Goal: Information Seeking & Learning: Learn about a topic

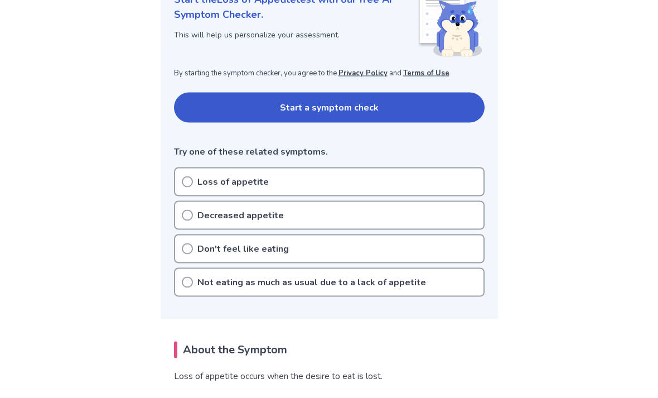
click at [311, 183] on div "Loss of appetite" at bounding box center [329, 181] width 311 height 29
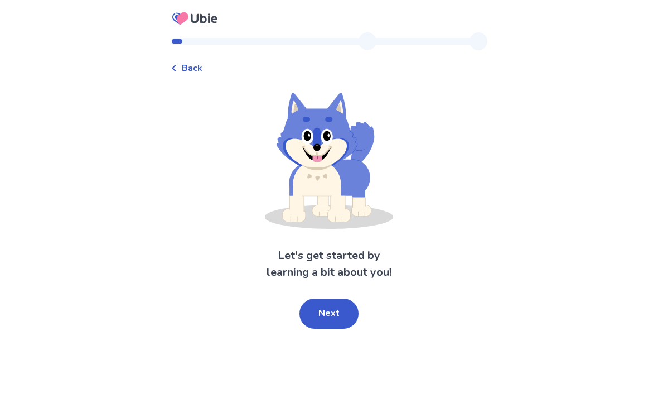
scroll to position [36, 0]
click at [326, 298] on button "Next" at bounding box center [329, 313] width 59 height 30
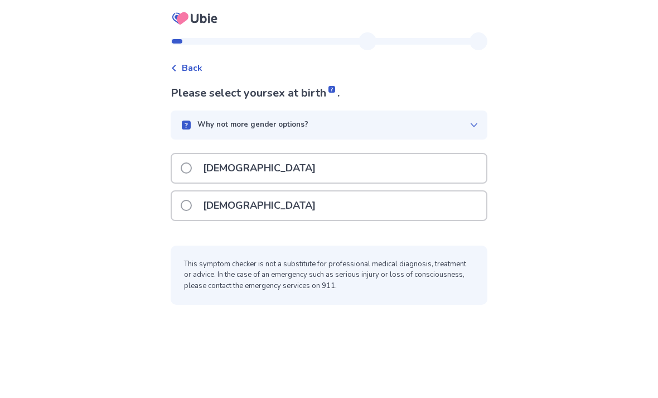
click at [317, 191] on div "Female" at bounding box center [329, 205] width 315 height 28
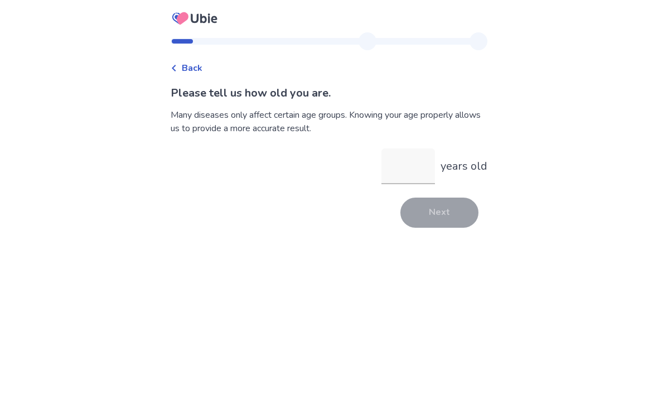
click at [409, 170] on input "years old" at bounding box center [409, 166] width 54 height 36
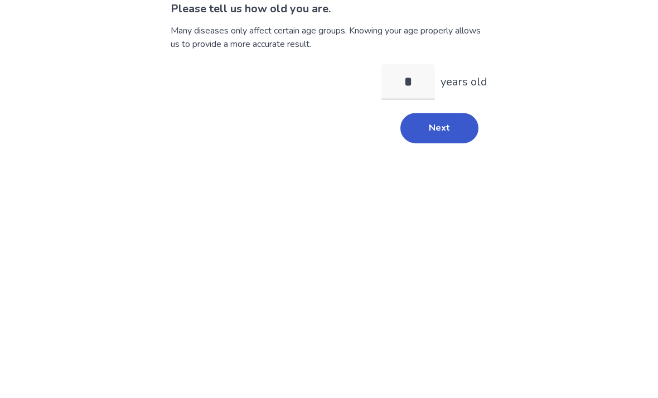
type input "**"
click at [448, 197] on button "Next" at bounding box center [440, 212] width 78 height 30
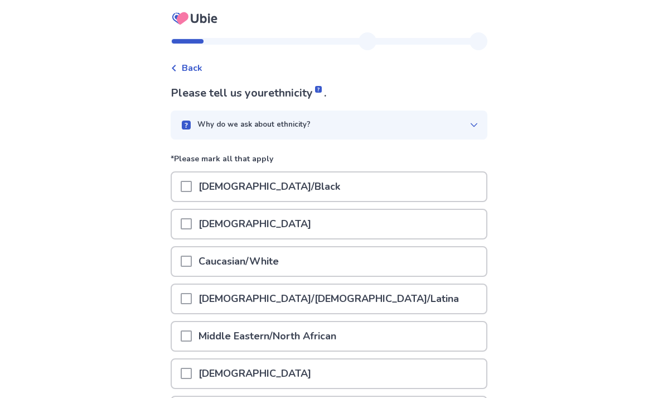
click at [340, 191] on div "African American/Black" at bounding box center [329, 186] width 315 height 28
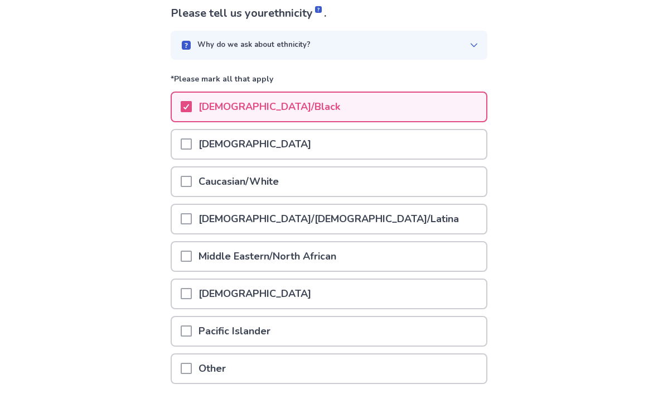
scroll to position [129, 0]
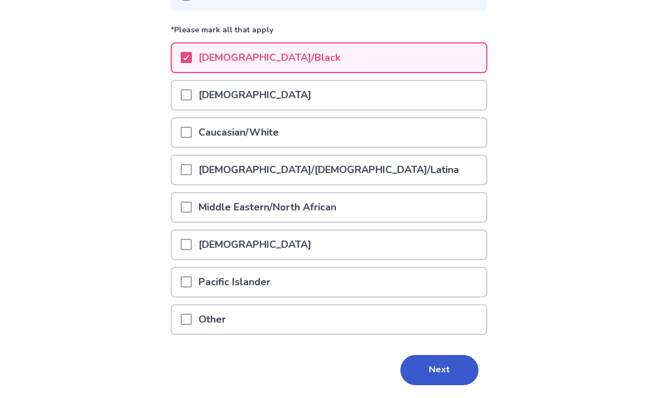
click at [437, 369] on button "Next" at bounding box center [440, 370] width 78 height 30
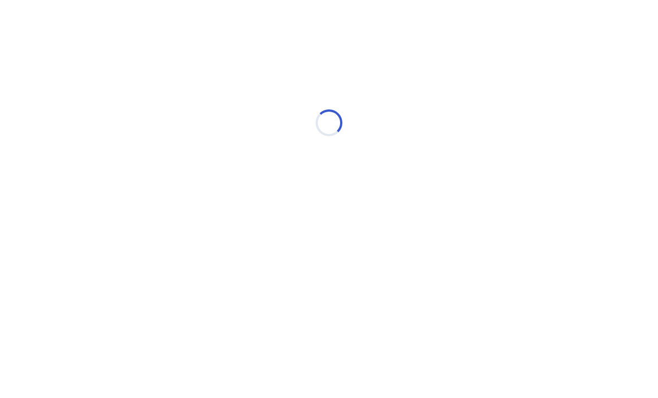
scroll to position [0, 0]
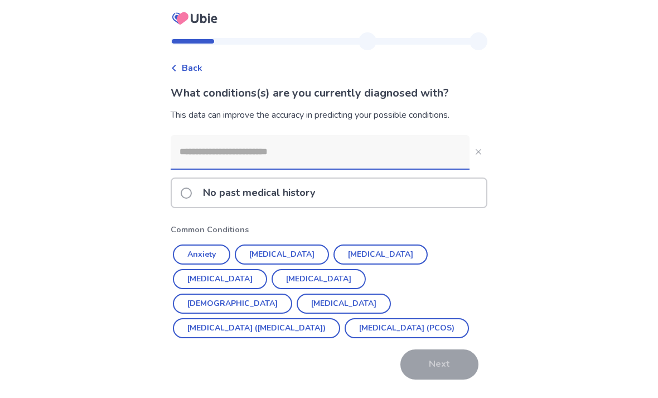
click at [399, 198] on div "No past medical history" at bounding box center [329, 193] width 315 height 28
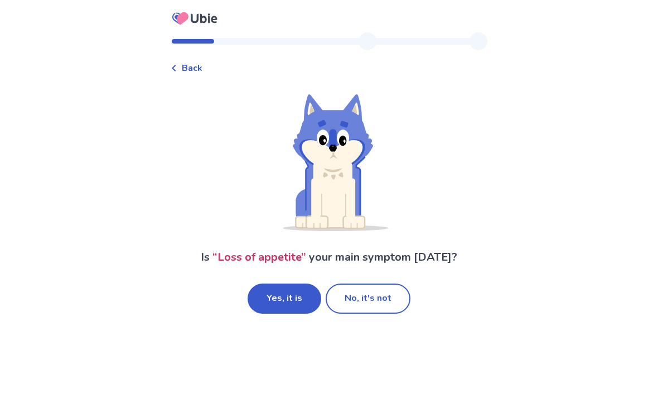
click at [296, 298] on button "Yes, it is" at bounding box center [285, 298] width 74 height 30
